Goal: Information Seeking & Learning: Learn about a topic

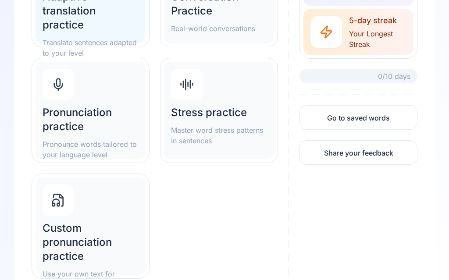
scroll to position [186, 0]
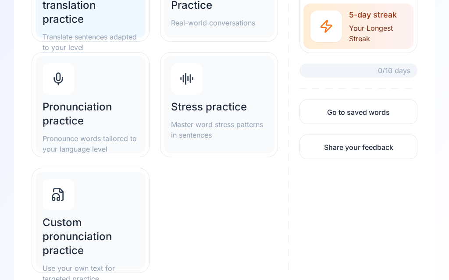
click at [74, 237] on h2 "Custom pronunciation practice" at bounding box center [91, 237] width 96 height 42
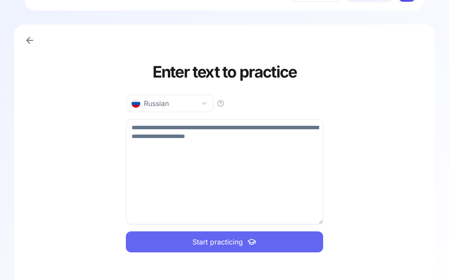
click at [172, 167] on textarea at bounding box center [224, 171] width 197 height 105
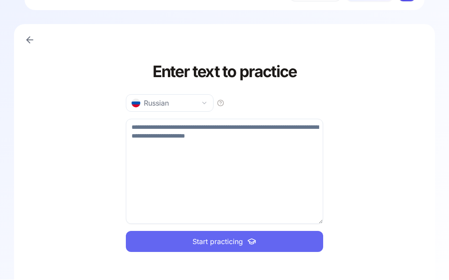
click at [37, 39] on link at bounding box center [30, 41] width 18 height 18
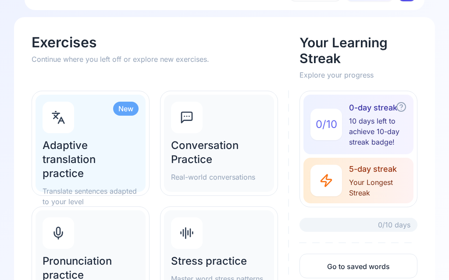
click at [86, 170] on h2 "Adaptive translation practice" at bounding box center [91, 160] width 96 height 42
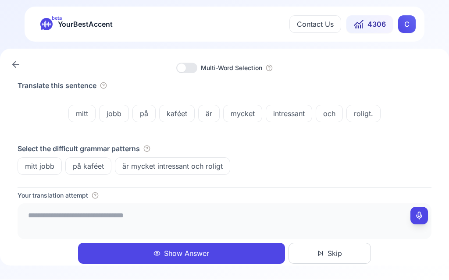
click at [59, 234] on textarea at bounding box center [224, 221] width 407 height 26
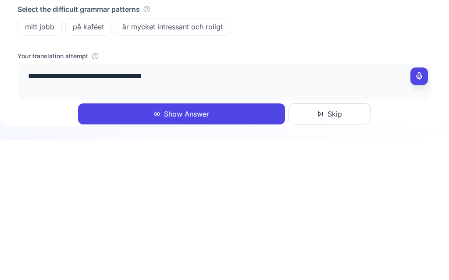
type textarea "**********"
click at [244, 243] on button "Show Answer" at bounding box center [181, 253] width 207 height 21
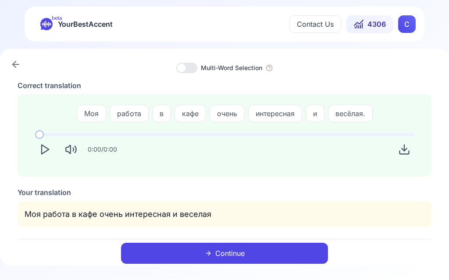
click at [233, 250] on button "Continue" at bounding box center [224, 253] width 207 height 21
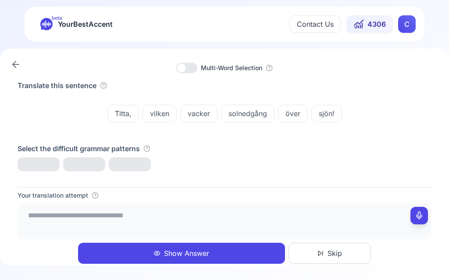
click at [19, 61] on icon at bounding box center [16, 65] width 11 height 11
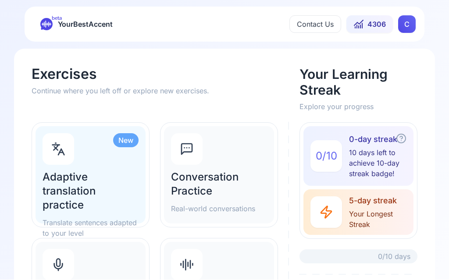
scroll to position [0, 0]
click at [104, 197] on h2 "Adaptive translation practice" at bounding box center [91, 191] width 96 height 42
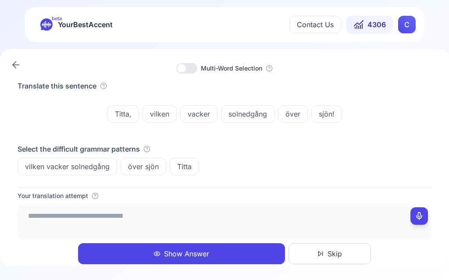
click at [62, 223] on textarea at bounding box center [224, 221] width 407 height 26
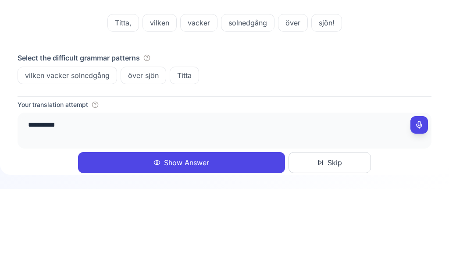
click at [144, 161] on span "över sjön" at bounding box center [143, 166] width 45 height 11
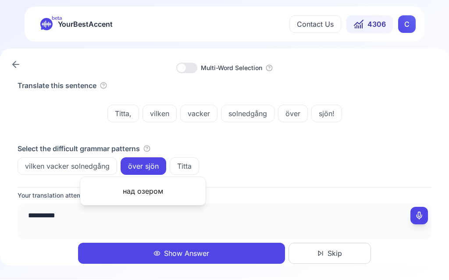
click at [283, 132] on div "Titta, vilken vacker solnedgång över sjön!" at bounding box center [225, 114] width 414 height 39
click at [83, 161] on span "vilken vacker solnedgång" at bounding box center [67, 166] width 99 height 11
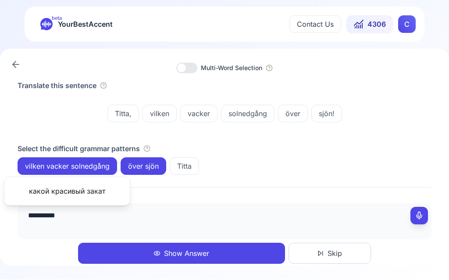
click at [273, 157] on div "Select the difficult grammar patterns vilken vacker solnedgång över sjön Titta" at bounding box center [225, 160] width 414 height 32
click at [74, 215] on textarea "**********" at bounding box center [224, 221] width 407 height 26
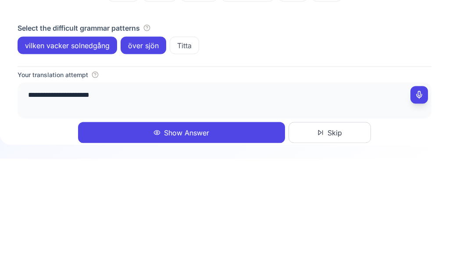
click at [87, 161] on span "vilken vacker solnedgång" at bounding box center [67, 166] width 99 height 11
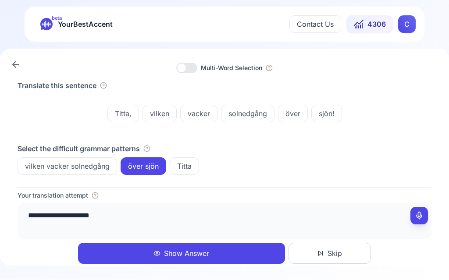
click at [251, 110] on span "solnedgång" at bounding box center [248, 114] width 53 height 11
click at [316, 74] on div "**********" at bounding box center [224, 157] width 449 height 217
click at [134, 217] on textarea "**********" at bounding box center [224, 221] width 407 height 26
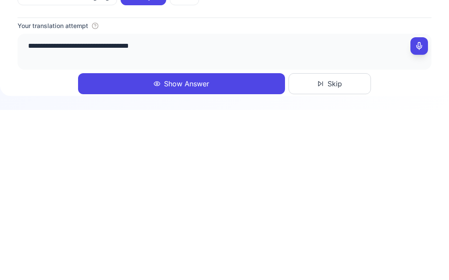
type textarea "**********"
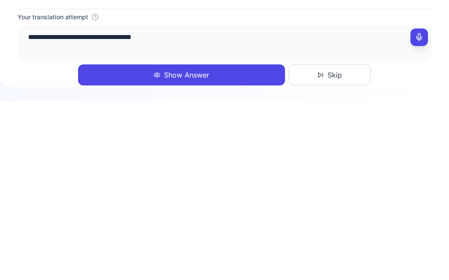
scroll to position [0, 0]
click at [192, 243] on button "Show Answer" at bounding box center [181, 253] width 207 height 21
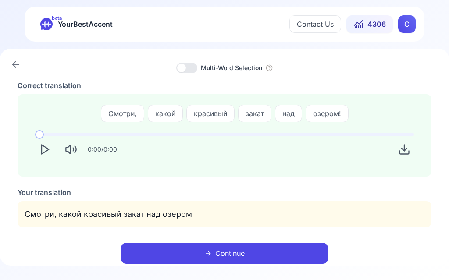
click at [47, 153] on icon "Play" at bounding box center [45, 150] width 12 height 12
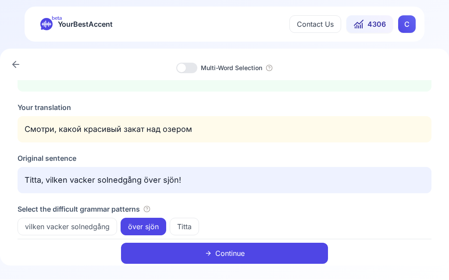
scroll to position [85, 0]
click at [237, 251] on button "Continue" at bounding box center [224, 253] width 207 height 21
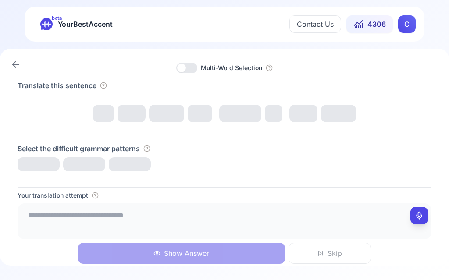
scroll to position [0, 0]
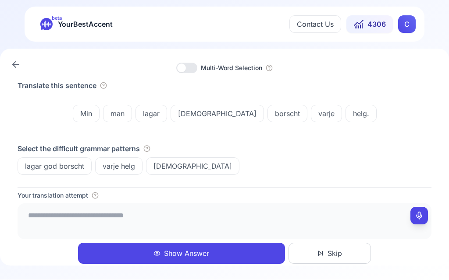
click at [113, 211] on textarea at bounding box center [224, 221] width 407 height 26
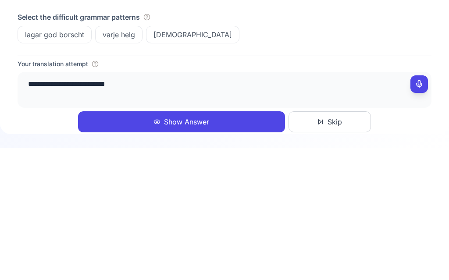
click at [53, 158] on div "lagar god borscht" at bounding box center [55, 167] width 74 height 18
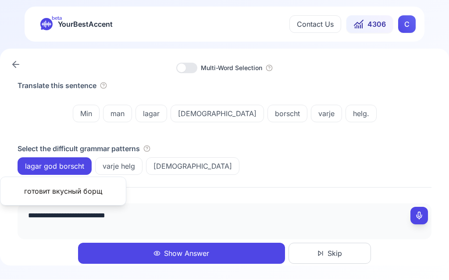
click at [148, 214] on textarea "**********" at bounding box center [224, 221] width 407 height 26
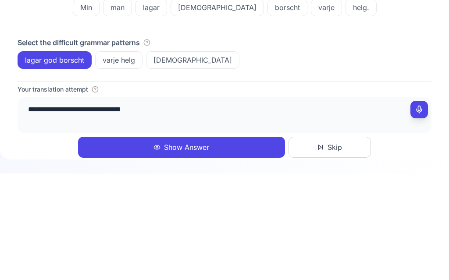
click at [129, 161] on span "varje helg" at bounding box center [119, 166] width 47 height 11
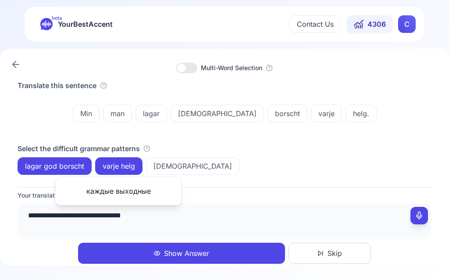
click at [187, 221] on textarea "**********" at bounding box center [224, 221] width 407 height 26
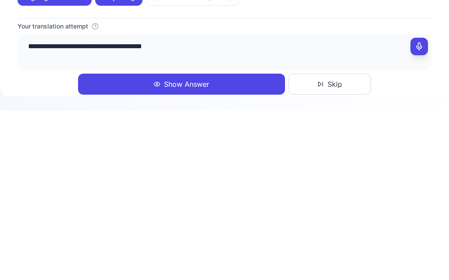
type textarea "**********"
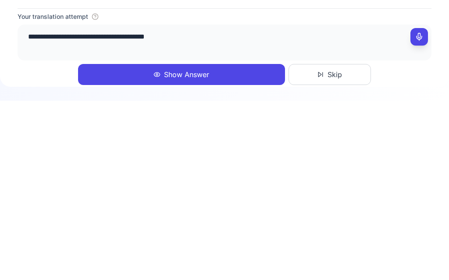
click at [179, 243] on button "Show Answer" at bounding box center [181, 253] width 207 height 21
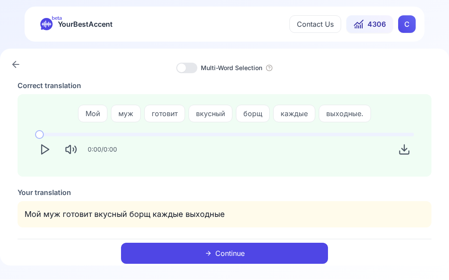
click at [50, 152] on icon "Play" at bounding box center [45, 150] width 12 height 12
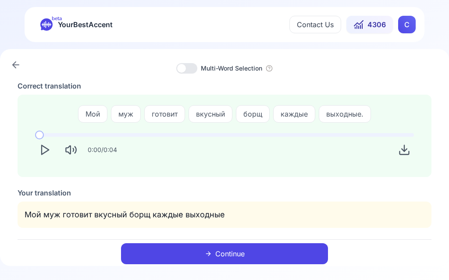
click at [21, 73] on link at bounding box center [16, 65] width 18 height 18
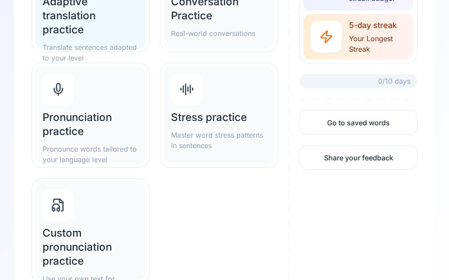
scroll to position [176, 0]
click at [95, 119] on h2 "Pronunciation practice" at bounding box center [91, 125] width 96 height 28
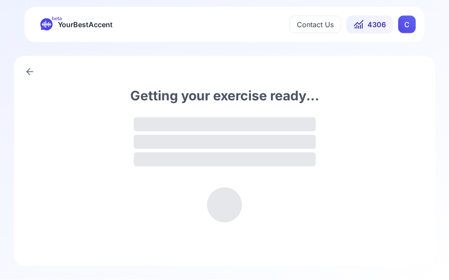
scroll to position [0, 0]
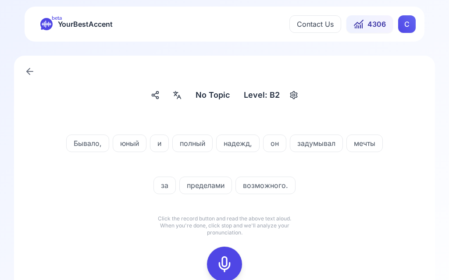
click at [181, 97] on icon at bounding box center [177, 95] width 11 height 9
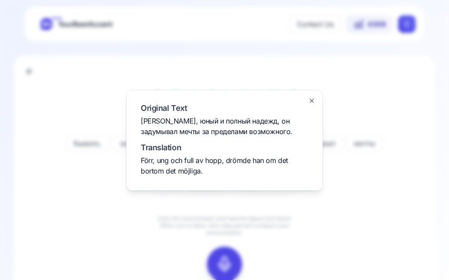
click at [68, 233] on div at bounding box center [224, 140] width 449 height 280
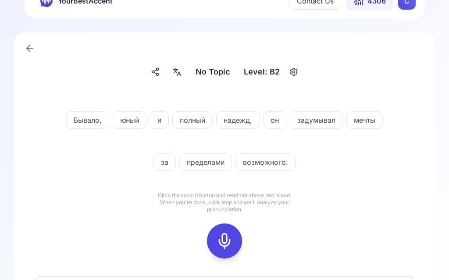
scroll to position [37, 0]
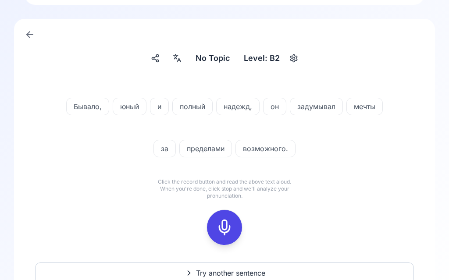
click at [226, 222] on rect at bounding box center [224, 228] width 13 height 13
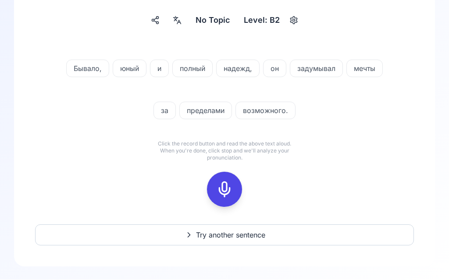
scroll to position [76, 0]
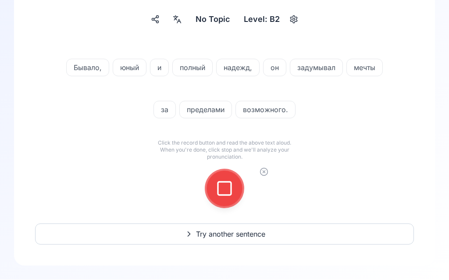
click at [229, 190] on icon at bounding box center [225, 189] width 18 height 18
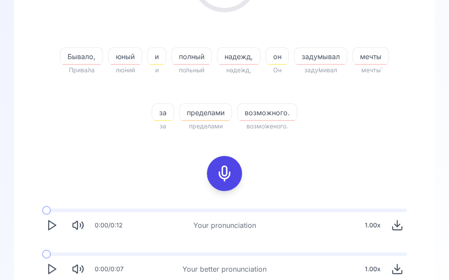
scroll to position [175, 0]
click at [54, 268] on icon "Play" at bounding box center [52, 269] width 12 height 12
click at [235, 177] on button at bounding box center [224, 173] width 35 height 35
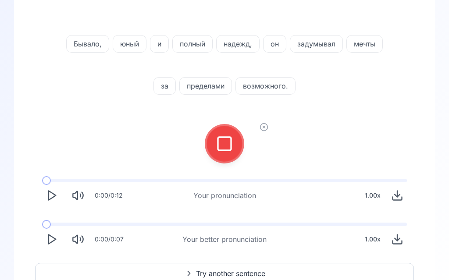
click at [234, 144] on div at bounding box center [224, 143] width 21 height 35
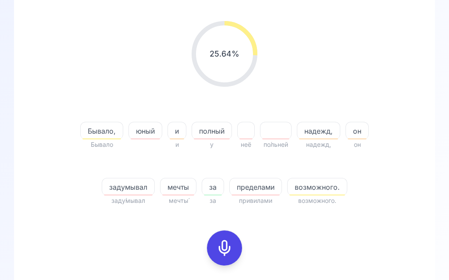
click at [182, 192] on span "мечты" at bounding box center [179, 187] width 36 height 11
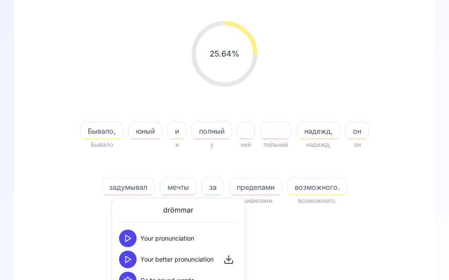
click at [126, 262] on polygon at bounding box center [128, 260] width 5 height 7
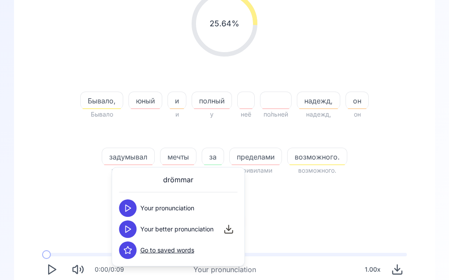
scroll to position [131, 0]
click at [259, 159] on span "пределами" at bounding box center [256, 156] width 52 height 11
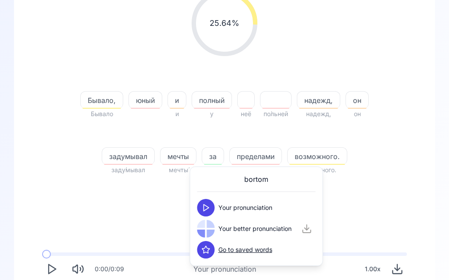
click at [211, 229] on div at bounding box center [206, 229] width 18 height 18
click at [206, 225] on div at bounding box center [206, 229] width 18 height 18
click at [208, 228] on polygon at bounding box center [206, 229] width 5 height 7
click at [329, 103] on span "надежд," at bounding box center [318, 100] width 43 height 11
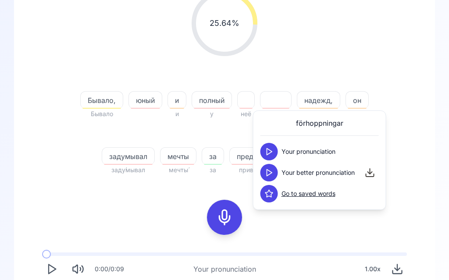
click at [270, 172] on icon at bounding box center [269, 172] width 9 height 9
click at [415, 158] on div "25.64 % 25.64 % [PERSON_NAME], Бывало юный и и полный у неё по́льней надежд, на…" at bounding box center [225, 174] width 386 height 389
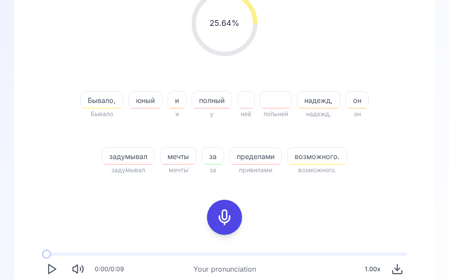
click at [230, 211] on icon at bounding box center [225, 218] width 18 height 18
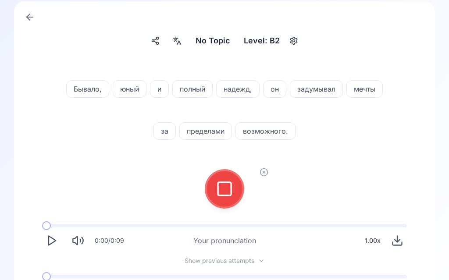
scroll to position [54, 0]
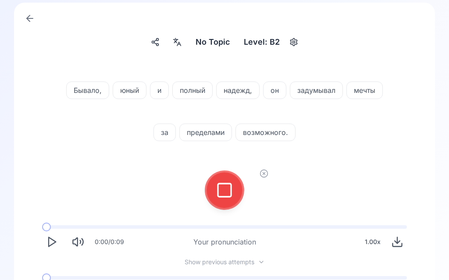
click at [235, 191] on button at bounding box center [224, 190] width 35 height 35
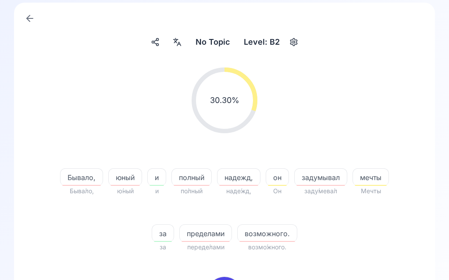
click at [85, 176] on span "Бывало," at bounding box center [82, 177] width 42 height 11
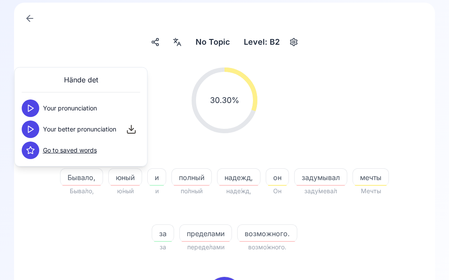
click at [34, 107] on icon at bounding box center [30, 108] width 9 height 9
click at [34, 133] on icon at bounding box center [30, 129] width 9 height 9
click at [344, 112] on div "30.30 % 30.30 %" at bounding box center [224, 101] width 379 height 80
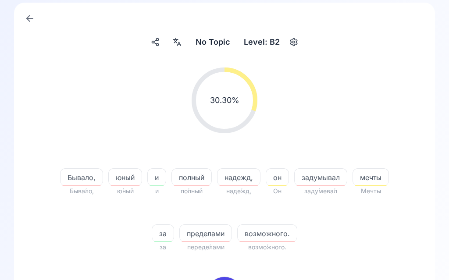
click at [126, 174] on span "юный" at bounding box center [125, 177] width 33 height 11
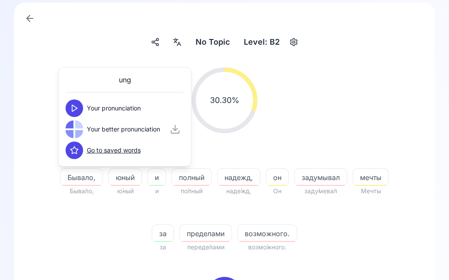
click at [79, 110] on icon at bounding box center [74, 108] width 9 height 9
click at [76, 129] on polygon at bounding box center [74, 129] width 5 height 7
click at [193, 177] on span "полный" at bounding box center [191, 177] width 39 height 11
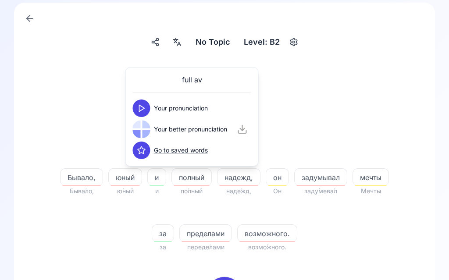
click at [143, 109] on polygon at bounding box center [142, 108] width 5 height 7
click at [144, 131] on icon at bounding box center [141, 129] width 9 height 9
click at [239, 182] on span "надежд," at bounding box center [239, 177] width 43 height 11
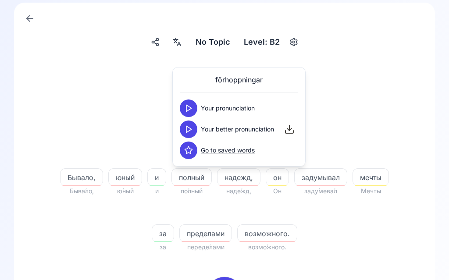
click at [188, 109] on icon at bounding box center [188, 108] width 9 height 9
click at [190, 131] on polygon at bounding box center [188, 129] width 5 height 7
click at [385, 98] on div "30.30 % 30.30 %" at bounding box center [224, 101] width 379 height 80
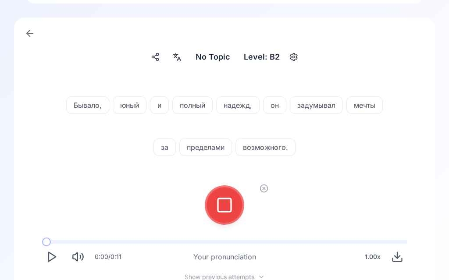
click at [228, 201] on icon at bounding box center [225, 206] width 18 height 18
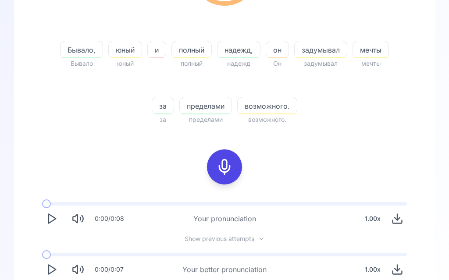
scroll to position [211, 0]
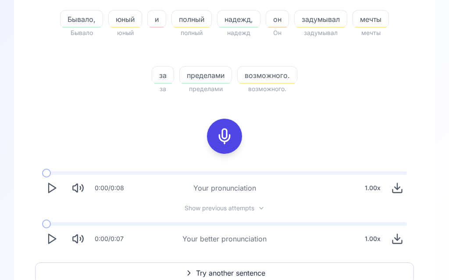
click at [228, 269] on span "Try another sentence" at bounding box center [230, 273] width 69 height 11
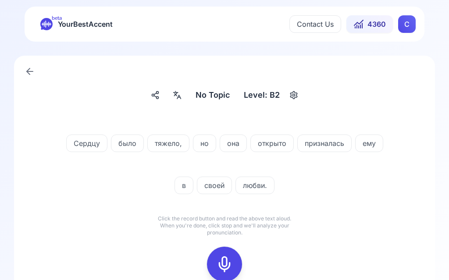
scroll to position [0, 0]
click at [231, 265] on rect at bounding box center [224, 264] width 13 height 13
click at [221, 261] on icon at bounding box center [225, 265] width 18 height 18
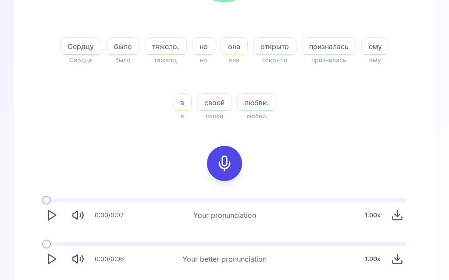
click at [53, 257] on polygon "Play" at bounding box center [52, 259] width 7 height 9
click at [56, 260] on icon "Play" at bounding box center [52, 259] width 12 height 12
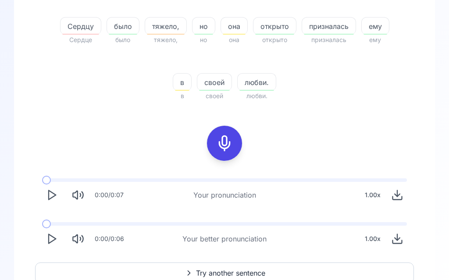
scroll to position [204, 0]
click at [217, 268] on button "Try another sentence" at bounding box center [224, 273] width 379 height 21
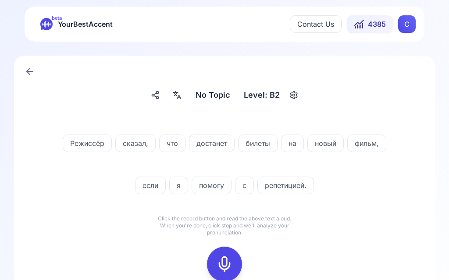
scroll to position [0, 0]
click at [228, 264] on icon at bounding box center [225, 265] width 18 height 18
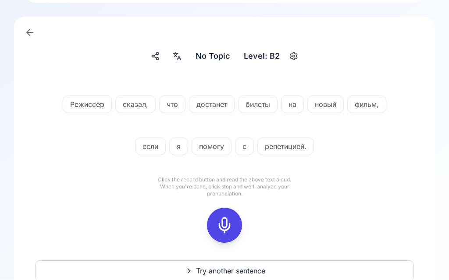
scroll to position [39, 0]
click at [232, 227] on icon at bounding box center [225, 226] width 18 height 18
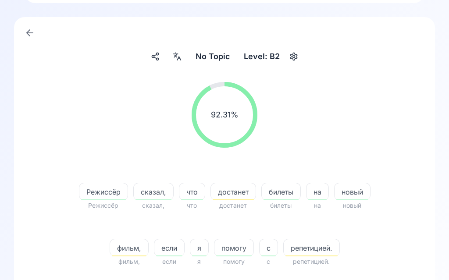
scroll to position [39, 0]
click at [241, 193] on span "достанет" at bounding box center [233, 192] width 45 height 11
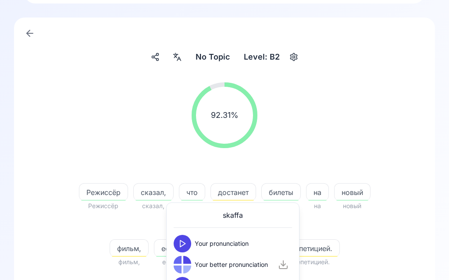
click at [185, 243] on polygon at bounding box center [182, 244] width 5 height 7
click at [186, 266] on icon at bounding box center [182, 265] width 9 height 9
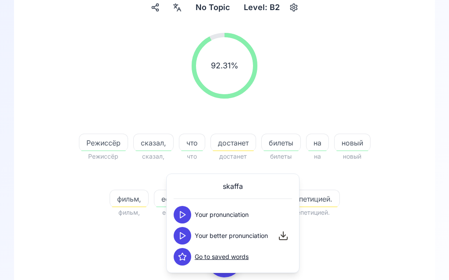
scroll to position [90, 0]
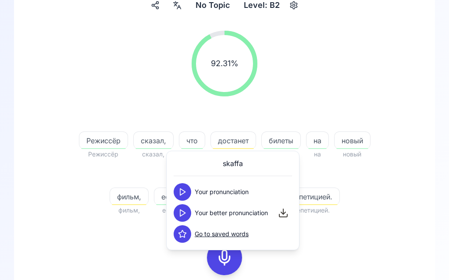
click at [397, 205] on div "92.31 % 92.31 % Режиссёр Режиссёр сказал, сказал, что что достанет достанет бил…" at bounding box center [224, 123] width 379 height 199
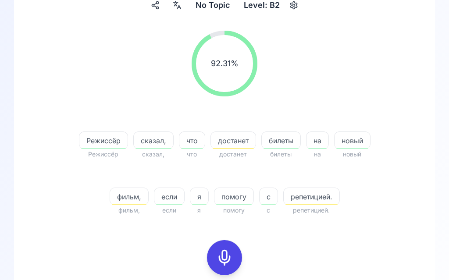
click at [317, 201] on span "репетицией." at bounding box center [312, 197] width 56 height 11
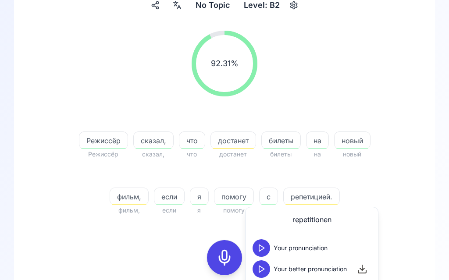
click at [261, 265] on icon at bounding box center [261, 269] width 9 height 9
click at [261, 243] on button at bounding box center [262, 249] width 18 height 18
click at [264, 276] on button at bounding box center [262, 270] width 18 height 18
click at [264, 270] on polygon at bounding box center [261, 269] width 5 height 7
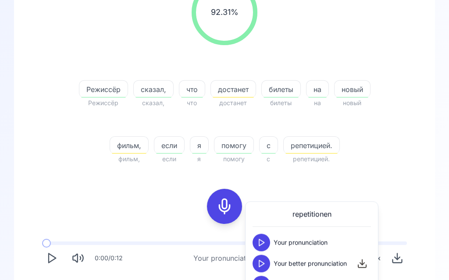
scroll to position [149, 0]
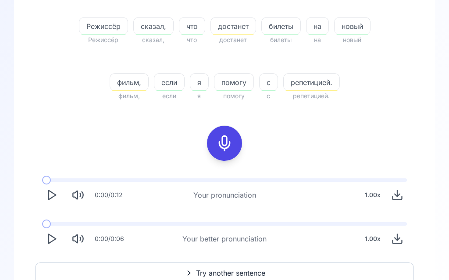
scroll to position [204, 0]
click at [225, 275] on span "Try another sentence" at bounding box center [230, 273] width 69 height 11
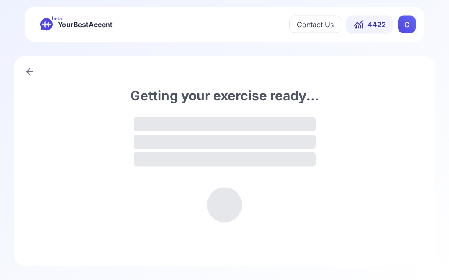
scroll to position [0, 0]
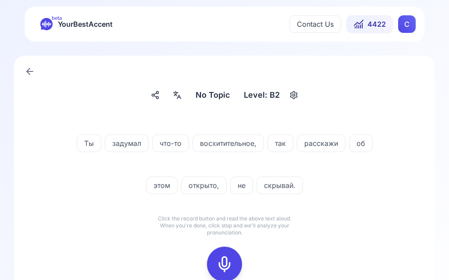
click at [181, 102] on div at bounding box center [177, 95] width 16 height 14
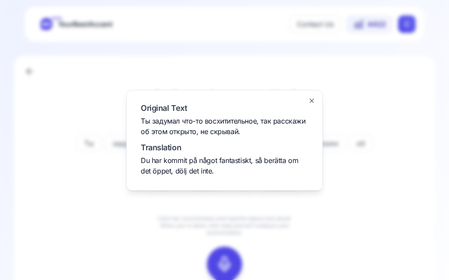
click at [410, 209] on div at bounding box center [224, 140] width 449 height 280
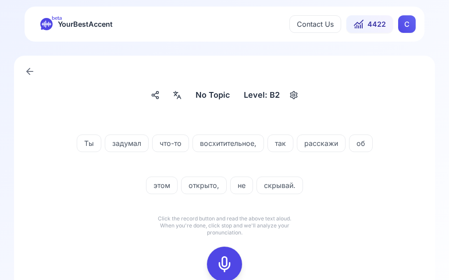
click at [227, 262] on icon at bounding box center [225, 265] width 18 height 18
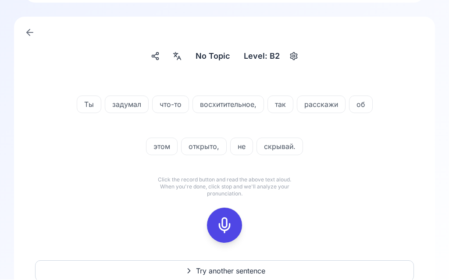
scroll to position [39, 0]
click at [227, 223] on icon at bounding box center [225, 226] width 18 height 18
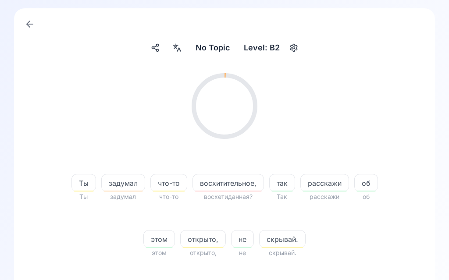
scroll to position [48, 0]
click at [216, 240] on span "открыто," at bounding box center [203, 239] width 45 height 11
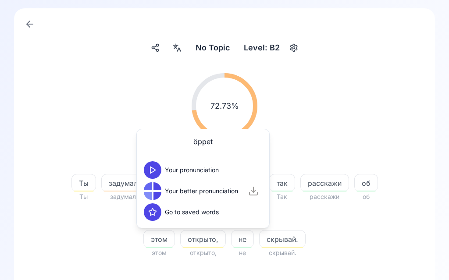
click at [155, 170] on icon at bounding box center [152, 170] width 9 height 9
click at [154, 195] on icon at bounding box center [152, 191] width 9 height 9
click at [338, 144] on div "72.73 % 72.73 %" at bounding box center [224, 106] width 379 height 80
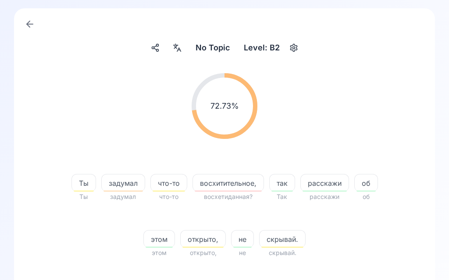
click at [285, 239] on span "скрывай." at bounding box center [283, 239] width 46 height 11
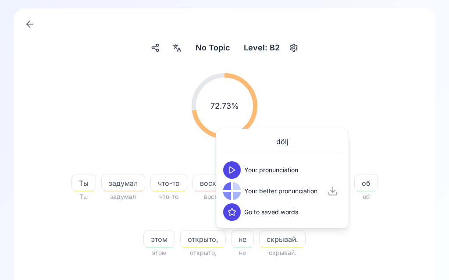
click at [234, 171] on polygon at bounding box center [232, 170] width 5 height 7
click at [233, 189] on icon at bounding box center [232, 191] width 9 height 9
click at [365, 100] on div "72.73 % 72.73 %" at bounding box center [224, 106] width 379 height 80
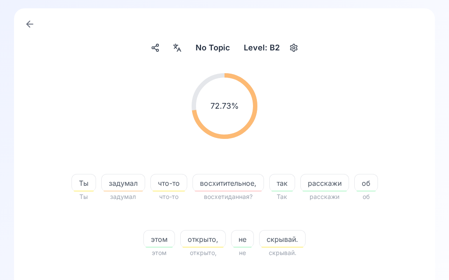
click at [124, 183] on span "задумал" at bounding box center [123, 183] width 43 height 11
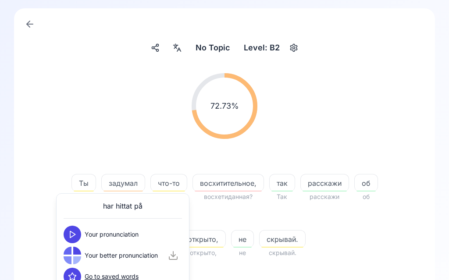
click at [78, 240] on button at bounding box center [73, 235] width 18 height 18
click at [78, 257] on button at bounding box center [73, 256] width 18 height 18
click at [237, 180] on span "восхитительное," at bounding box center [228, 183] width 71 height 11
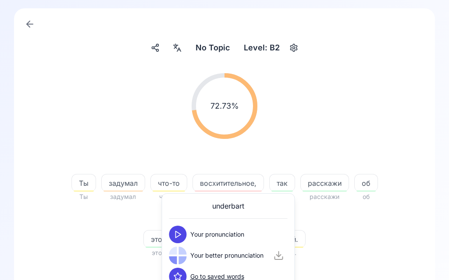
click at [183, 233] on button at bounding box center [178, 235] width 18 height 18
click at [184, 254] on button at bounding box center [178, 256] width 18 height 18
click at [186, 257] on button at bounding box center [178, 256] width 18 height 18
click at [371, 115] on div "72.73 % 72.73 %" at bounding box center [224, 106] width 379 height 80
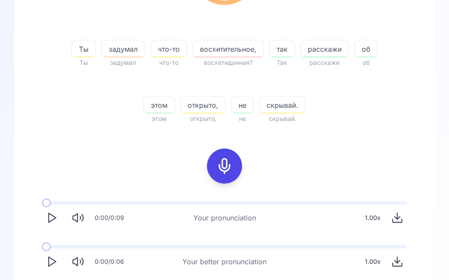
scroll to position [182, 0]
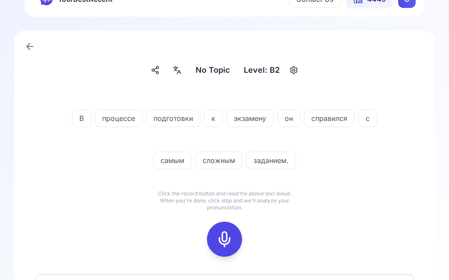
click at [229, 231] on icon at bounding box center [225, 240] width 18 height 18
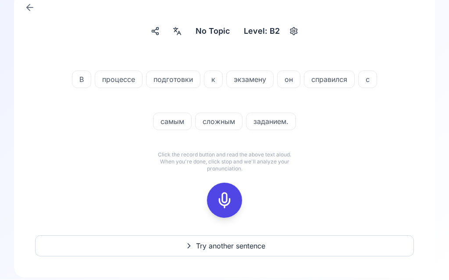
scroll to position [64, 0]
click at [227, 197] on icon at bounding box center [225, 201] width 18 height 18
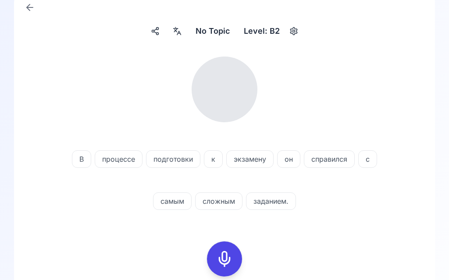
scroll to position [55, 0]
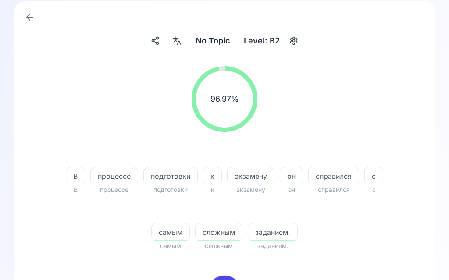
click at [182, 46] on div at bounding box center [177, 41] width 16 height 14
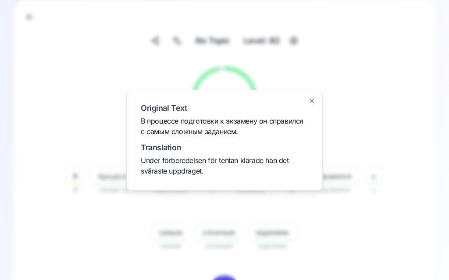
click at [78, 229] on div at bounding box center [224, 140] width 449 height 280
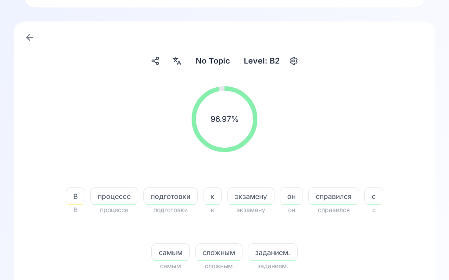
scroll to position [0, 0]
